Goal: Information Seeking & Learning: Learn about a topic

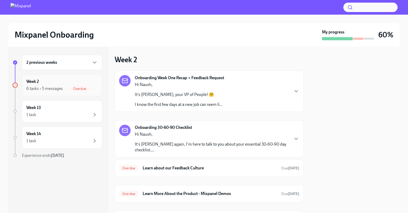
click at [44, 84] on div "Week 2 6 tasks • 5 messages Overdue" at bounding box center [62, 85] width 72 height 13
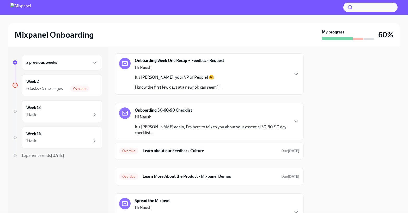
scroll to position [17, 0]
click at [289, 153] on div "Overdue Learn about our Feedback Culture Due [DATE]" at bounding box center [209, 150] width 180 height 8
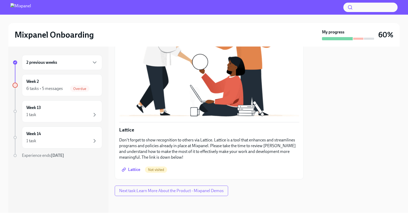
scroll to position [170, 0]
click at [131, 165] on link "Lattice" at bounding box center [131, 169] width 25 height 10
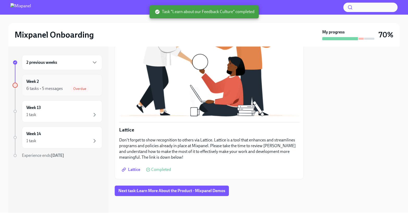
click at [67, 80] on div "Week 2 6 tasks • 5 messages Overdue" at bounding box center [62, 85] width 72 height 13
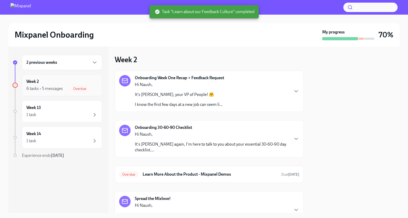
click at [79, 84] on div "Week 2 6 tasks • 5 messages Overdue" at bounding box center [62, 85] width 72 height 13
click at [201, 170] on div "Overdue Learn More About the Product - Mixpanel Demos Due [DATE]" at bounding box center [209, 174] width 180 height 8
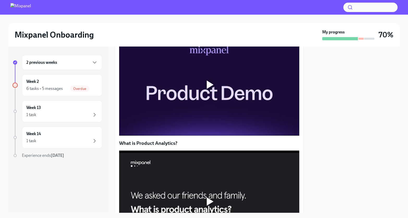
scroll to position [112, 0]
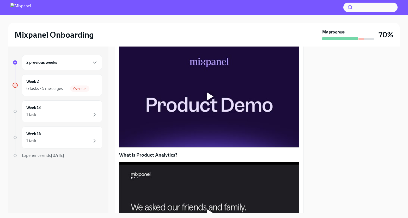
click at [157, 147] on div at bounding box center [209, 97] width 180 height 102
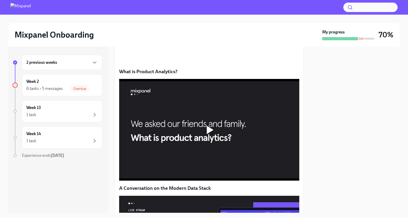
scroll to position [194, 0]
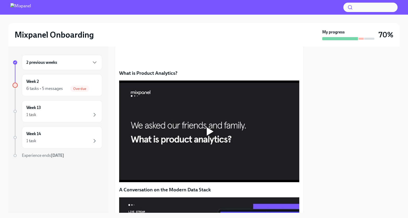
click at [202, 140] on div at bounding box center [209, 131] width 17 height 17
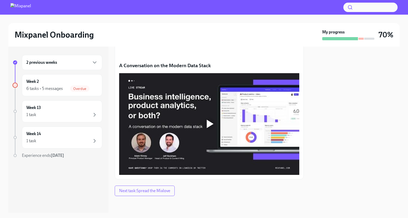
scroll to position [358, 0]
click at [164, 190] on span "Next task : Spread the Mixlove" at bounding box center [144, 190] width 51 height 5
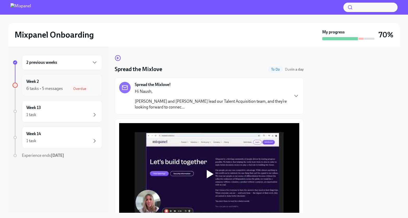
click at [80, 96] on div "Week 2 6 tasks • 5 messages Overdue" at bounding box center [62, 85] width 80 height 22
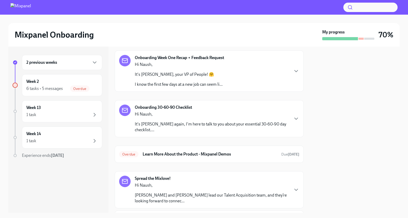
scroll to position [56, 0]
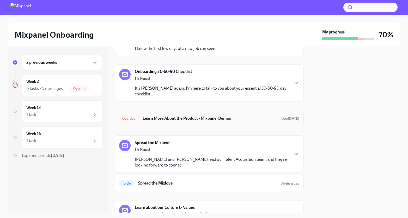
click at [231, 124] on div "Overdue Learn More About the Product - Mixpanel Demos Due [DATE]" at bounding box center [209, 118] width 189 height 17
click at [201, 120] on h6 "Learn More About the Product - Mixpanel Demos" at bounding box center [210, 118] width 135 height 6
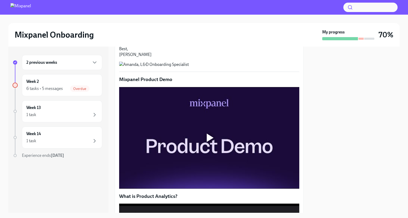
scroll to position [150, 0]
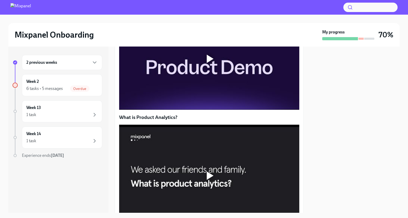
click at [201, 110] on div at bounding box center [209, 59] width 180 height 102
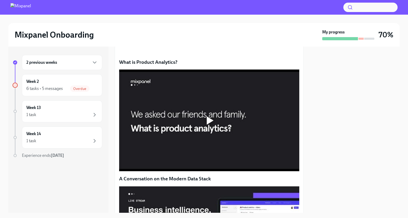
scroll to position [224, 0]
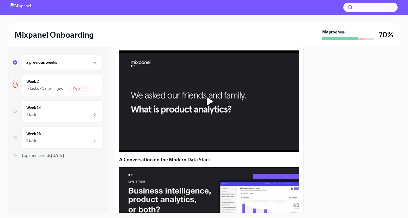
click at [264, 148] on div at bounding box center [209, 101] width 180 height 102
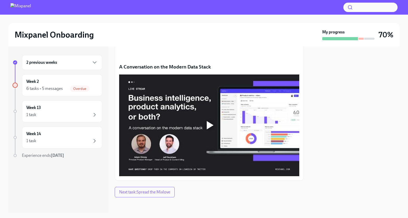
click at [207, 174] on div at bounding box center [209, 125] width 180 height 102
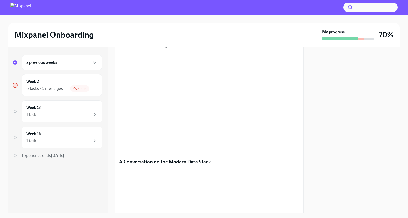
scroll to position [358, 0]
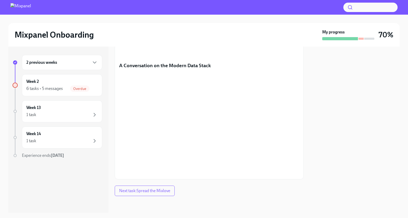
click at [141, 188] on span "Next task : Spread the Mixlove" at bounding box center [144, 190] width 51 height 5
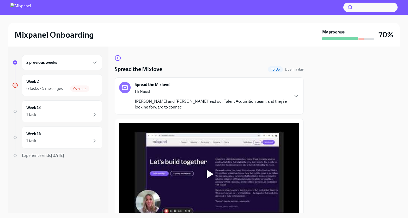
click at [118, 62] on div "Spread the Mixlove To Do Due in a day Spread the Mixlove! Hi [PERSON_NAME] and …" at bounding box center [209, 142] width 189 height 174
click at [118, 56] on icon "button" at bounding box center [118, 58] width 6 height 6
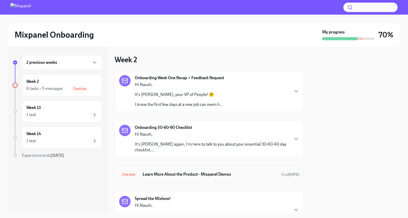
click at [216, 169] on div "Overdue Learn More About the Product - Mixpanel Demos Due [DATE]" at bounding box center [209, 173] width 189 height 17
click at [216, 175] on h6 "Learn More About the Product - Mixpanel Demos" at bounding box center [210, 174] width 135 height 6
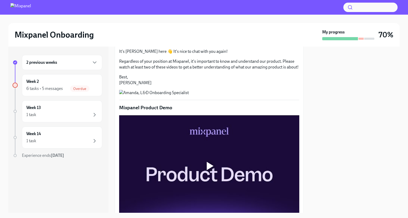
scroll to position [107, 0]
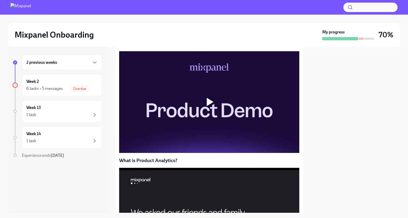
click at [159, 47] on p "Mixpanel Product Demo" at bounding box center [209, 43] width 180 height 7
click at [212, 106] on div at bounding box center [210, 102] width 7 height 8
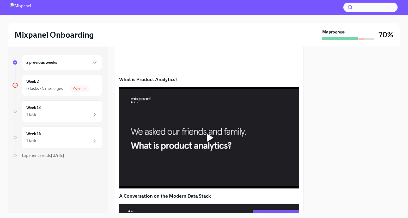
scroll to position [203, 0]
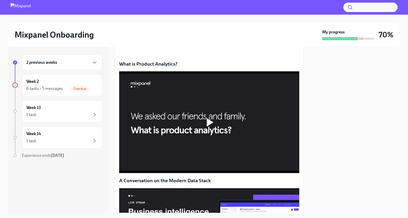
click at [144, 169] on div at bounding box center [209, 122] width 180 height 102
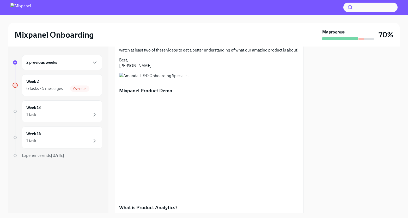
scroll to position [0, 0]
